Goal: Obtain resource: Download file/media

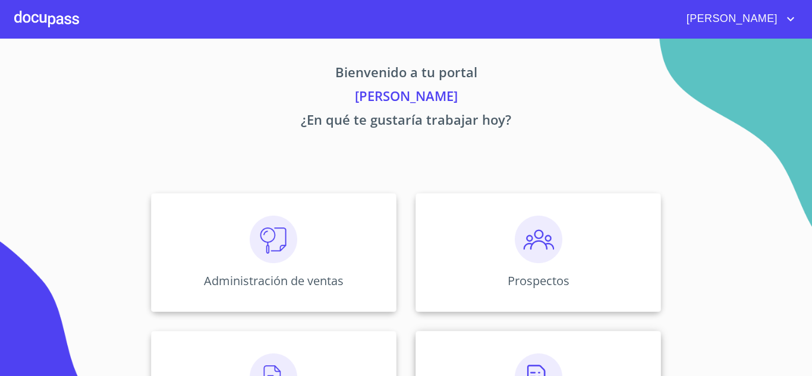
scroll to position [119, 0]
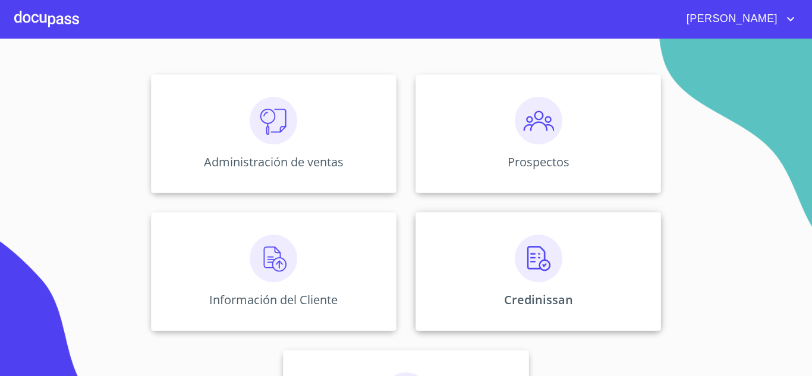
click at [519, 264] on img at bounding box center [539, 259] width 48 height 48
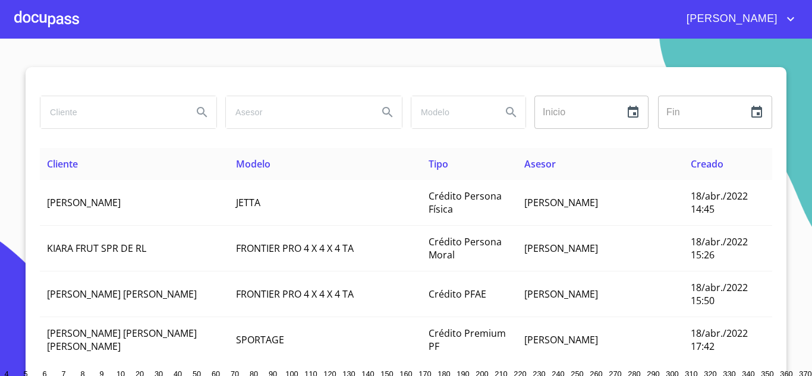
click at [96, 118] on input "search" at bounding box center [111, 112] width 143 height 32
type input "BETANZOS MACAL"
click at [206, 110] on button "Search" at bounding box center [202, 112] width 29 height 29
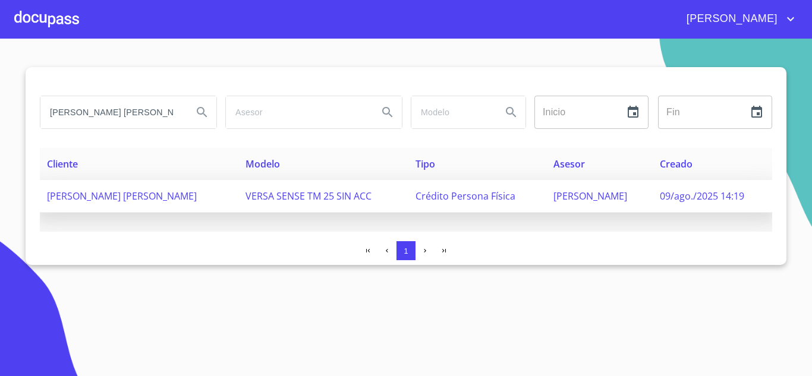
click at [148, 200] on span "DAYANA BETANZOS MACAL" at bounding box center [122, 196] width 150 height 13
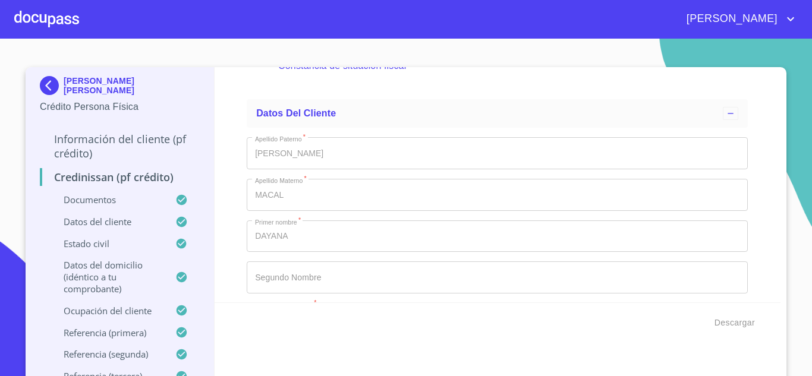
scroll to position [891, 0]
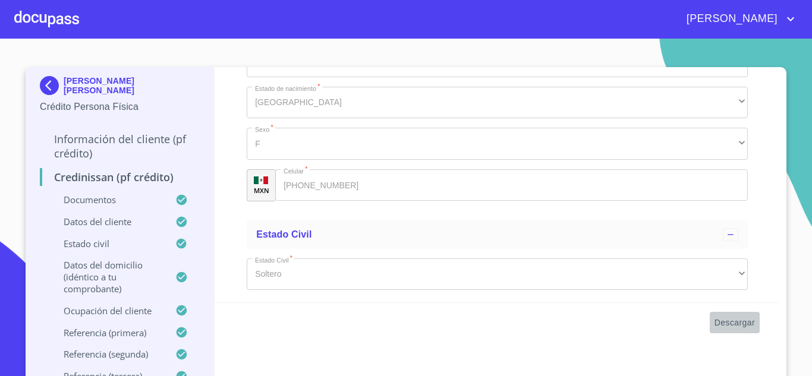
click at [740, 326] on span "Descargar" at bounding box center [734, 323] width 40 height 15
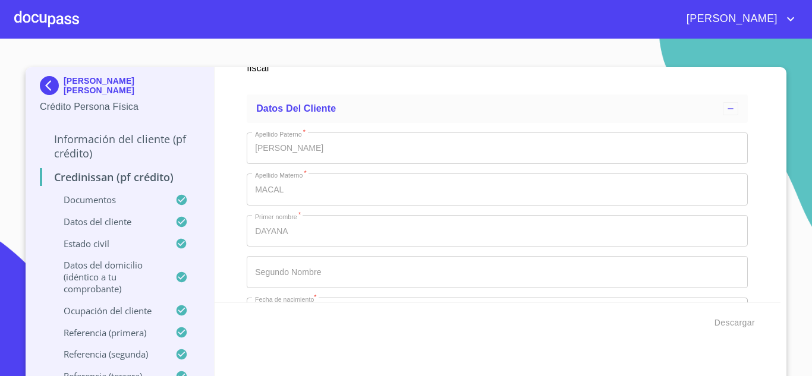
scroll to position [4181, 0]
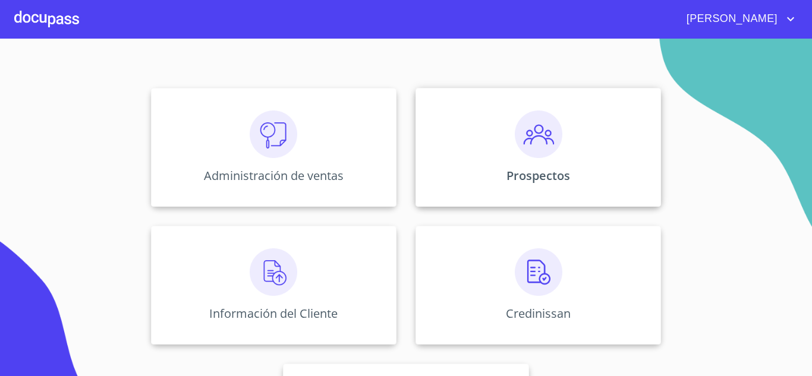
scroll to position [119, 0]
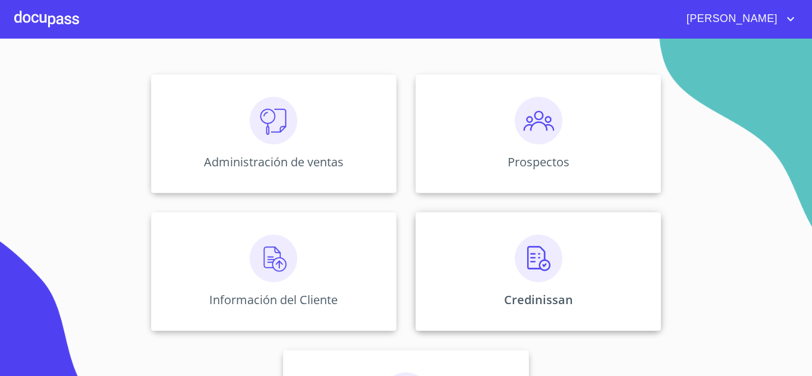
click at [580, 240] on div "Credinissan" at bounding box center [537, 271] width 245 height 119
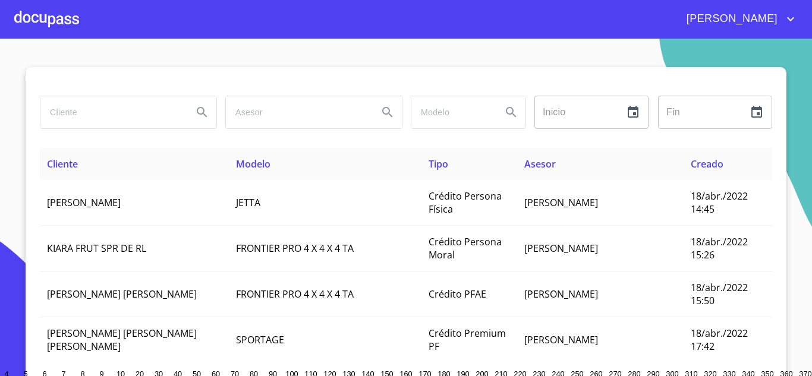
click at [127, 108] on input "search" at bounding box center [111, 112] width 143 height 32
type input "URIBARREN"
click at [201, 116] on icon "Search" at bounding box center [202, 112] width 14 height 14
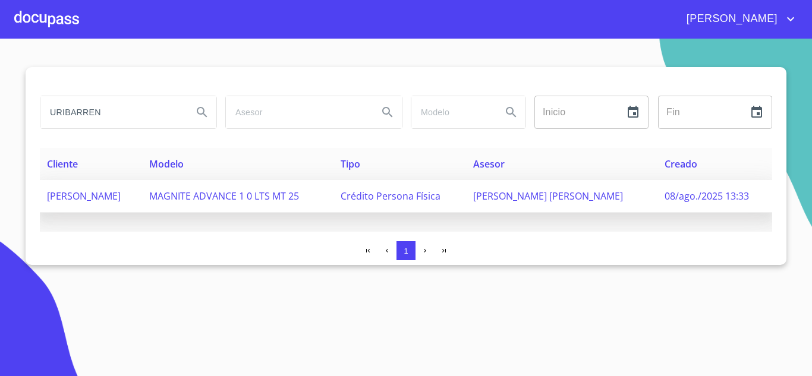
click at [121, 196] on span "SANDRA CONSUELO MIRANDA URIBARREN" at bounding box center [84, 196] width 74 height 13
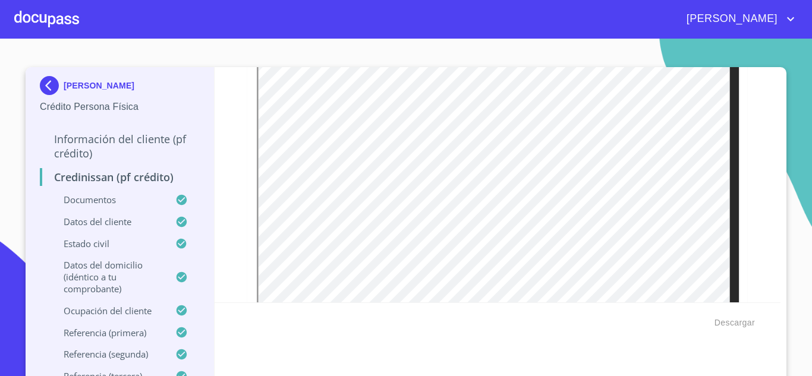
scroll to position [357, 0]
click at [737, 322] on span "Descargar" at bounding box center [734, 323] width 40 height 15
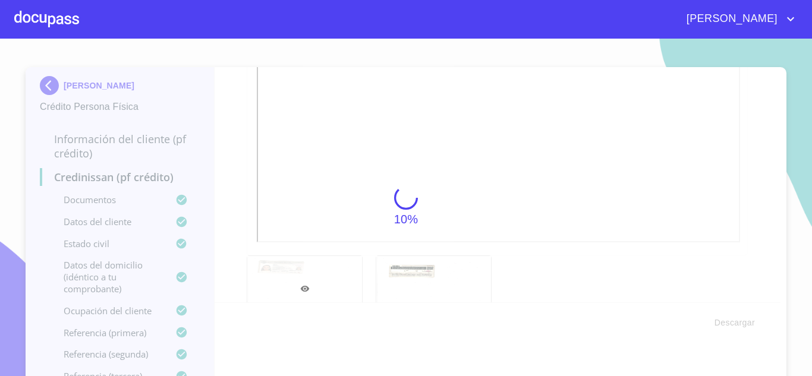
scroll to position [732, 0]
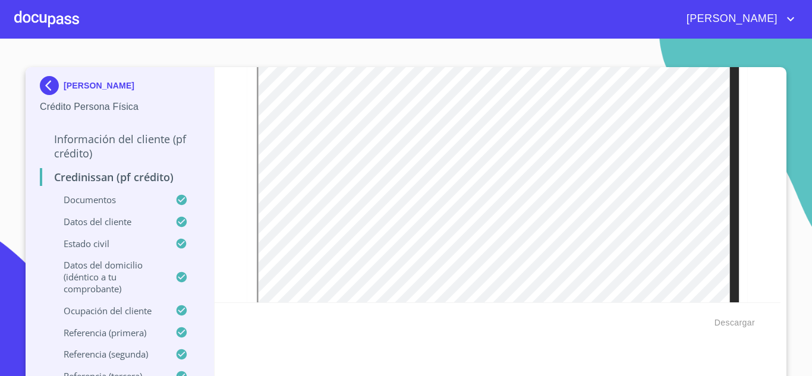
click at [80, 15] on div "[PERSON_NAME]" at bounding box center [438, 19] width 719 height 19
click at [78, 15] on div at bounding box center [46, 19] width 65 height 38
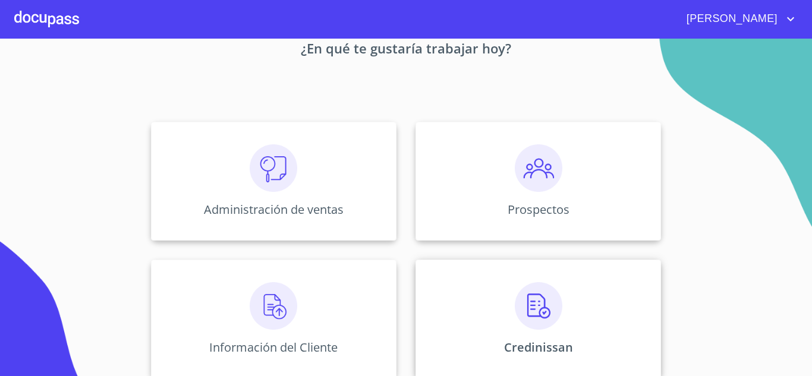
scroll to position [119, 0]
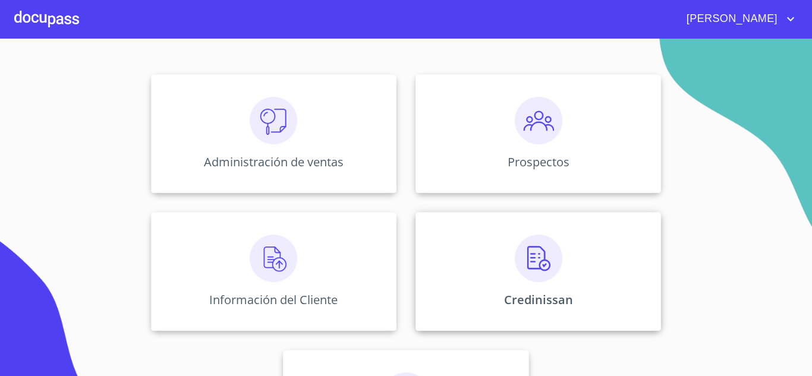
click at [496, 277] on div "Credinissan" at bounding box center [537, 271] width 245 height 119
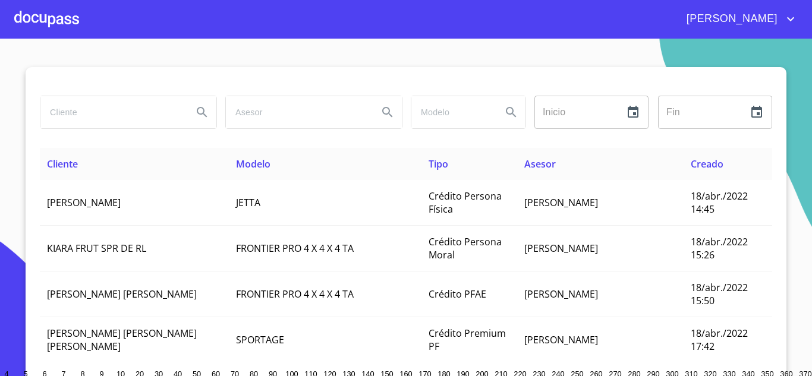
click at [125, 111] on input "search" at bounding box center [111, 112] width 143 height 32
type input "SANCHEZ BERLANGA"
click at [199, 115] on icon "Search" at bounding box center [202, 112] width 14 height 14
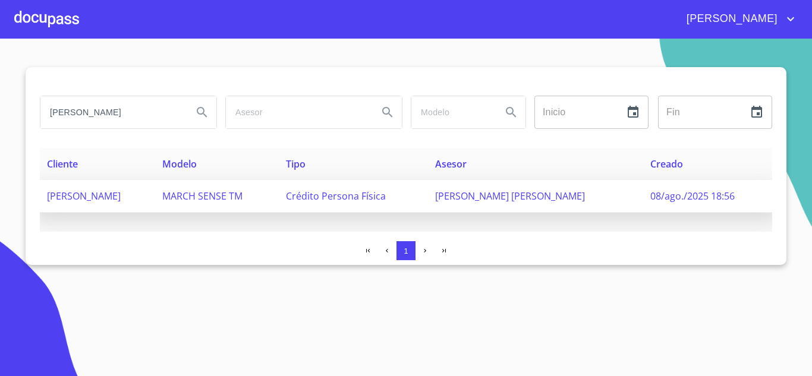
click at [121, 196] on span "GALILEA SANCHEZ BERLANGA" at bounding box center [84, 196] width 74 height 13
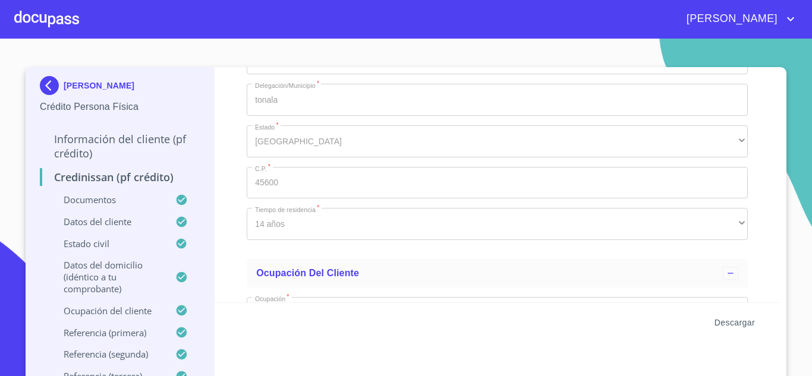
scroll to position [1945, 0]
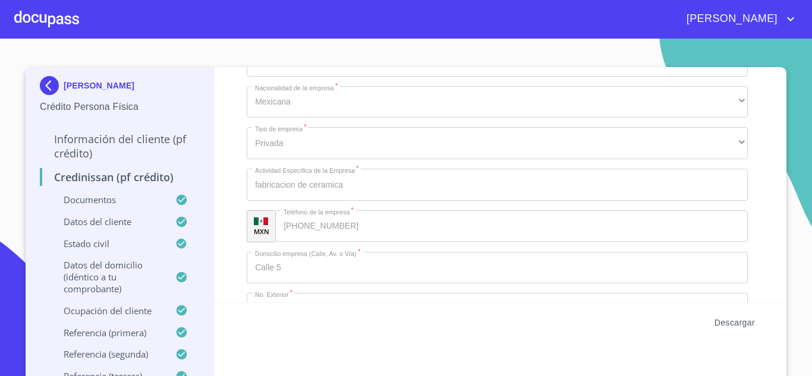
click at [728, 323] on span "Descargar" at bounding box center [734, 323] width 40 height 15
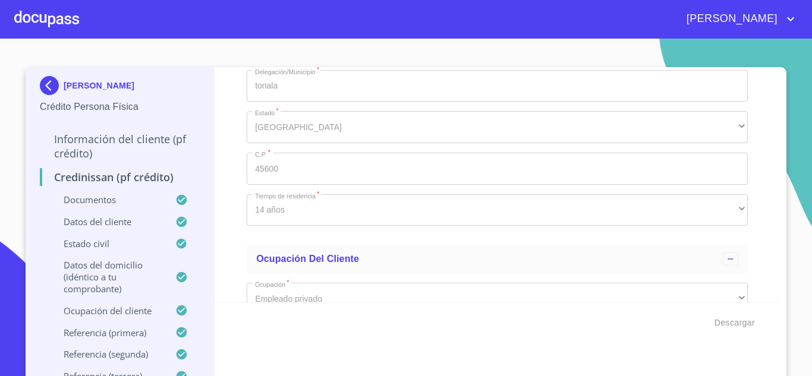
scroll to position [0, 0]
click at [45, 26] on div at bounding box center [46, 19] width 65 height 38
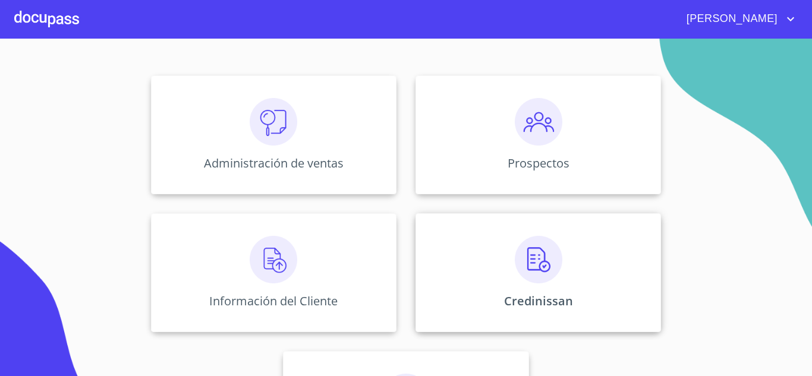
scroll to position [119, 0]
click at [535, 247] on img at bounding box center [539, 259] width 48 height 48
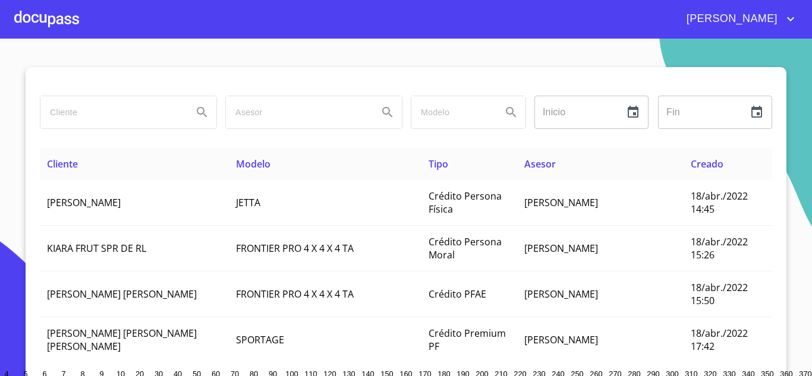
drag, startPoint x: 127, startPoint y: 98, endPoint x: 127, endPoint y: 105, distance: 6.6
click at [127, 98] on input "search" at bounding box center [111, 112] width 143 height 32
type input "RAMOS GONZALEZ"
click at [195, 111] on icon "Search" at bounding box center [202, 112] width 14 height 14
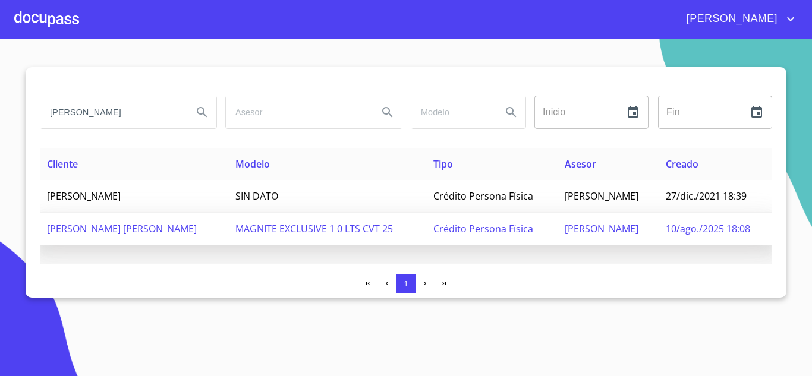
click at [159, 228] on span "MARIO ALBERTO RAMOS GONZALEZ" at bounding box center [122, 228] width 150 height 13
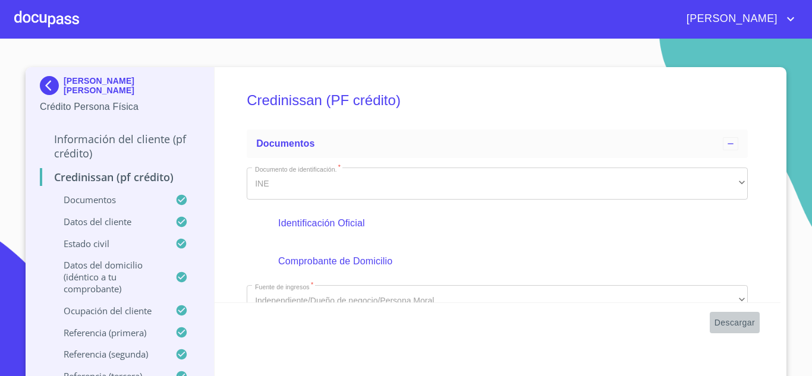
click at [737, 326] on span "Descargar" at bounding box center [734, 323] width 40 height 15
click at [714, 327] on span "Descargar" at bounding box center [734, 323] width 40 height 15
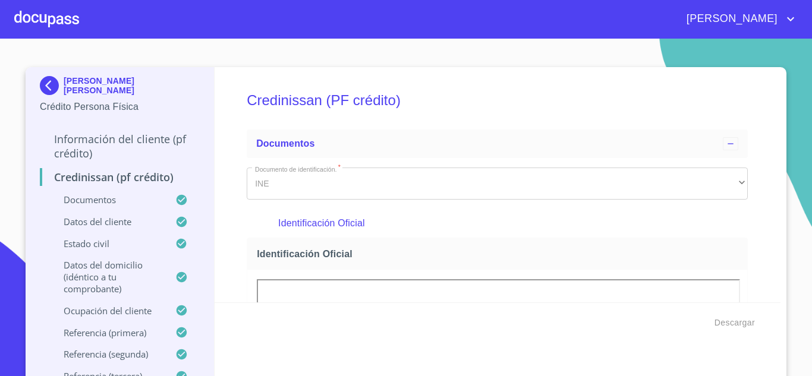
click at [174, 23] on div "[PERSON_NAME]" at bounding box center [438, 19] width 719 height 19
click at [51, 21] on div at bounding box center [46, 19] width 65 height 38
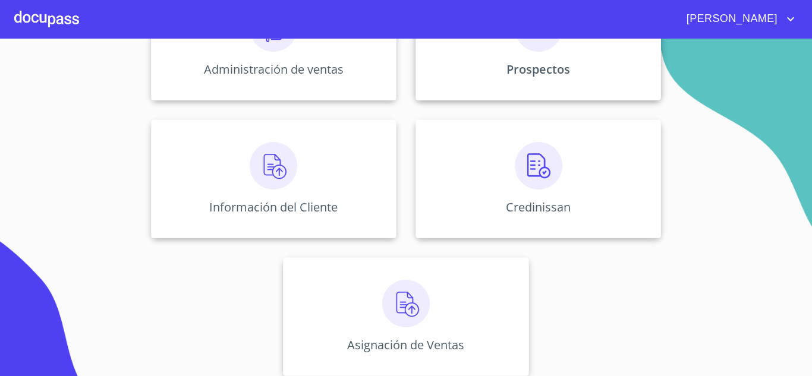
scroll to position [221, 0]
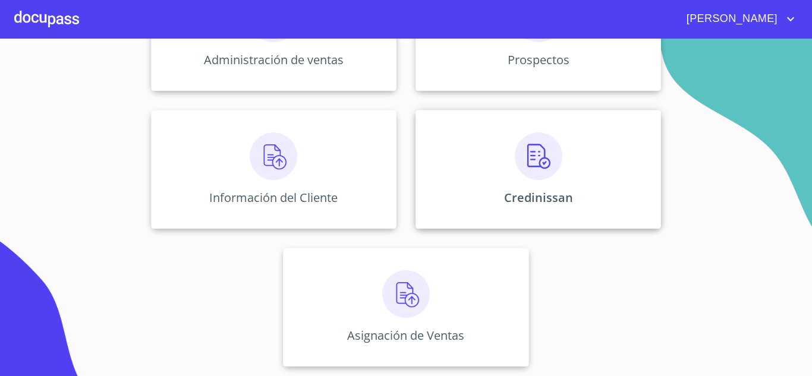
click at [527, 191] on p "Credinissan" at bounding box center [538, 198] width 69 height 16
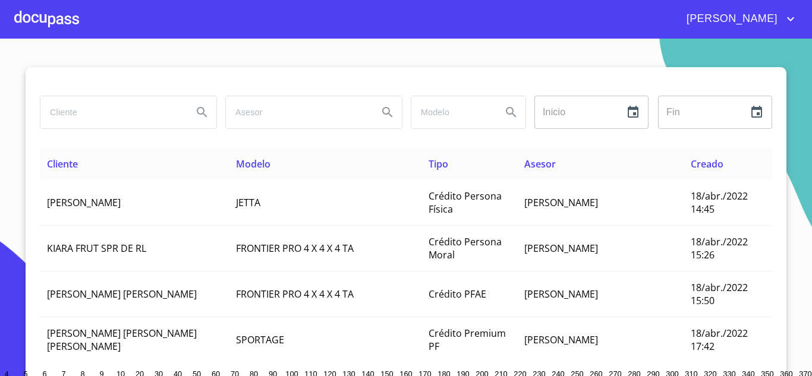
click at [102, 115] on input "search" at bounding box center [111, 112] width 143 height 32
type input "ortiz torres"
click at [197, 114] on icon "Search" at bounding box center [202, 112] width 10 height 10
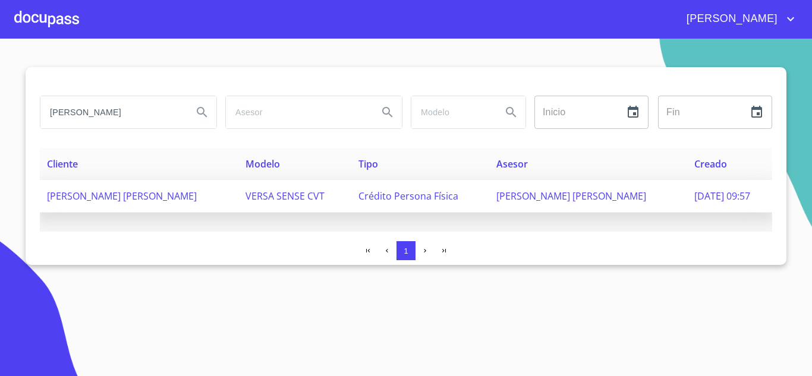
click at [159, 197] on span "ANA EDITH ORTIZ TORRES" at bounding box center [122, 196] width 150 height 13
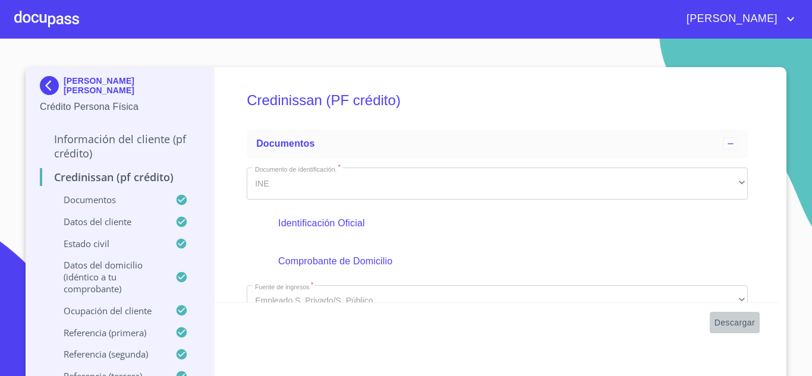
click at [737, 326] on span "Descargar" at bounding box center [734, 323] width 40 height 15
click at [790, 121] on section "ANA EDITH ORTIZ TORRES Crédito Persona Física Información del cliente (PF crédi…" at bounding box center [406, 208] width 812 height 338
click at [71, 10] on div at bounding box center [46, 19] width 65 height 38
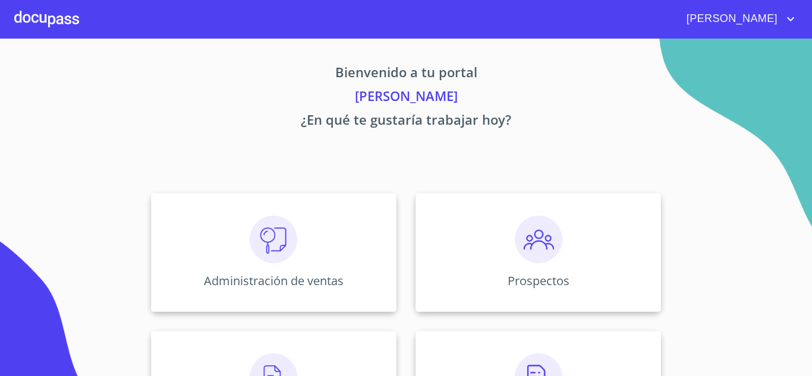
scroll to position [178, 0]
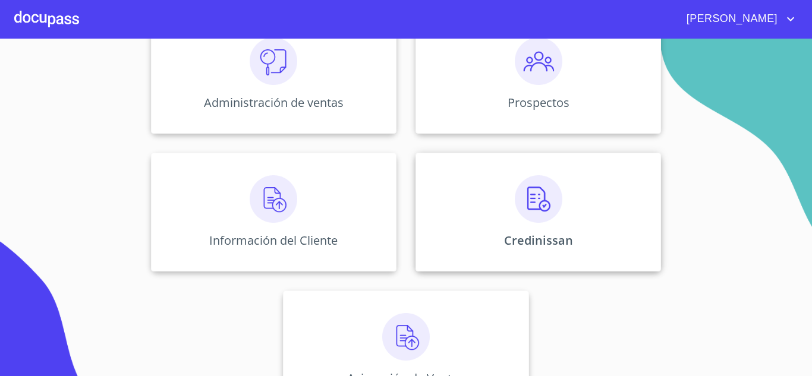
click at [516, 184] on img at bounding box center [539, 199] width 48 height 48
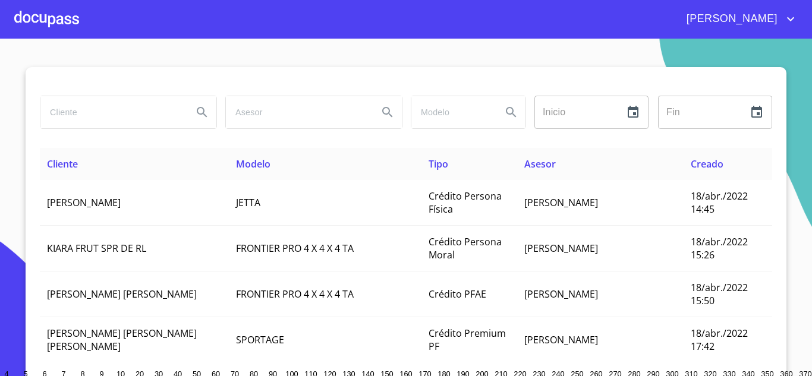
click at [166, 112] on input "search" at bounding box center [111, 112] width 143 height 32
type input "SANCHEZ ARCE"
click at [207, 113] on button "Search" at bounding box center [202, 112] width 29 height 29
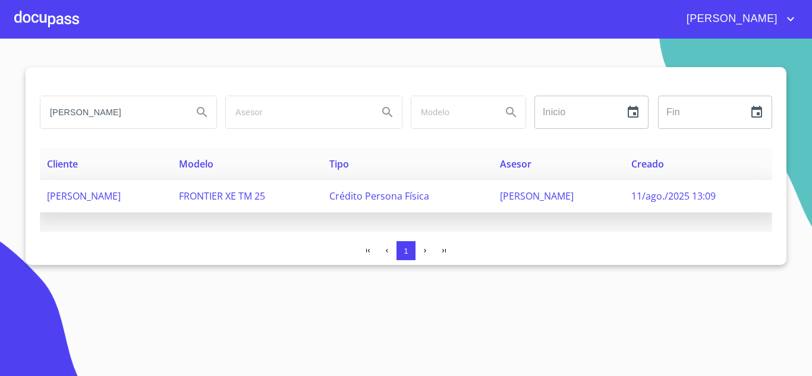
click at [172, 189] on td "[PERSON_NAME]" at bounding box center [106, 196] width 132 height 33
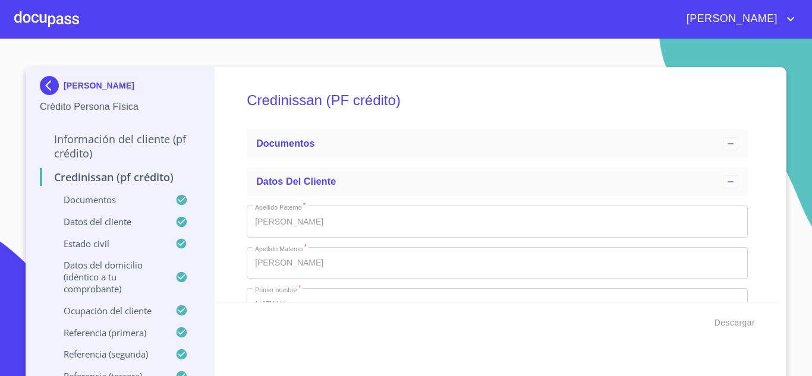
type input "5 de may. de 2020"
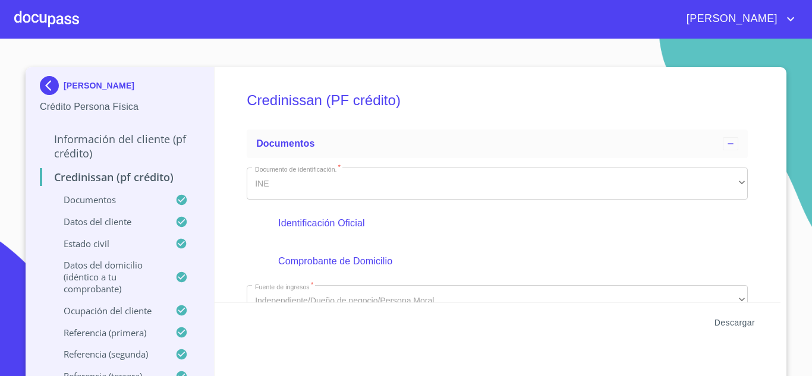
click at [714, 324] on span "Descargar" at bounding box center [734, 323] width 40 height 15
click at [56, 23] on div at bounding box center [46, 19] width 65 height 38
